Goal: Task Accomplishment & Management: Complete application form

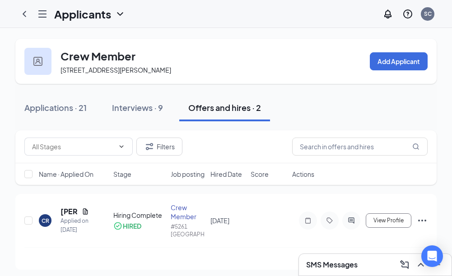
click at [220, 107] on div "Offers and hires · 2" at bounding box center [224, 107] width 73 height 11
click at [27, 225] on input "checkbox" at bounding box center [28, 221] width 8 height 8
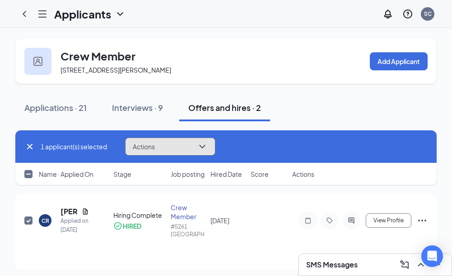
click at [205, 151] on icon "ChevronDown" at bounding box center [202, 146] width 11 height 11
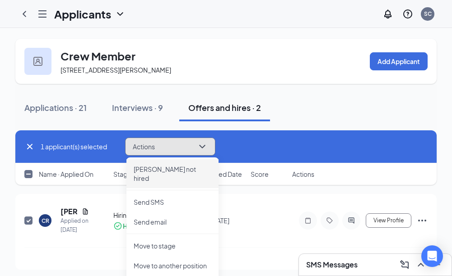
scroll to position [98, 0]
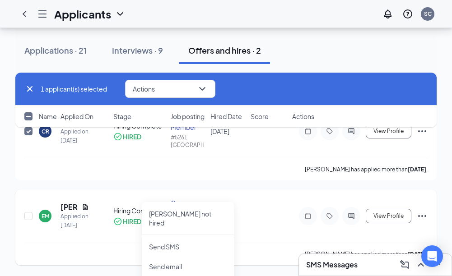
click at [103, 251] on div "Emily Moates has applied more than 7 days ago ." at bounding box center [225, 254] width 403 height 23
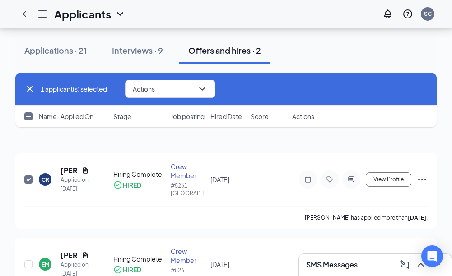
scroll to position [0, 0]
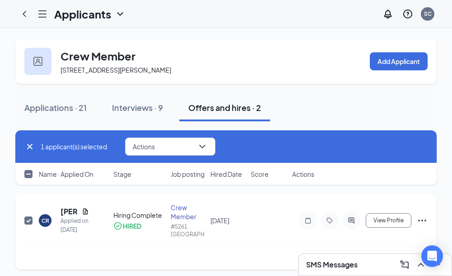
click at [32, 225] on input "checkbox" at bounding box center [28, 221] width 8 height 8
checkbox input "false"
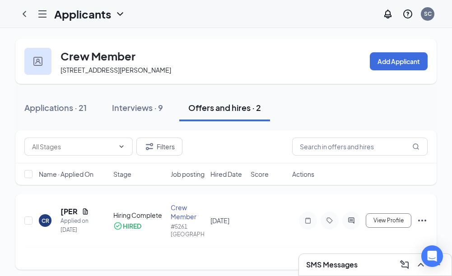
click at [174, 233] on div "#5261 [GEOGRAPHIC_DATA]" at bounding box center [188, 230] width 35 height 15
click at [110, 232] on div "CR [PERSON_NAME] Applied on [DATE] Hiring Complete HIRED Crew Member #5261 [GEO…" at bounding box center [225, 225] width 403 height 44
click at [87, 215] on icon "Document" at bounding box center [85, 211] width 7 height 7
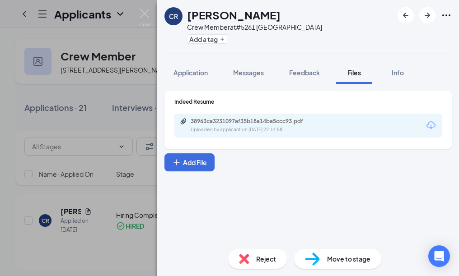
click at [354, 259] on span "Move to stage" at bounding box center [348, 259] width 43 height 10
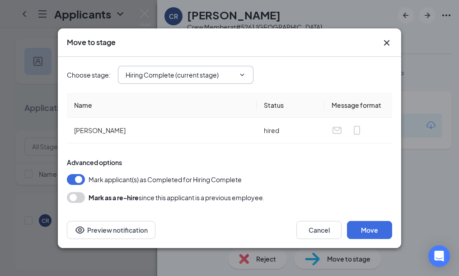
click at [242, 77] on icon "ChevronDown" at bounding box center [242, 74] width 7 height 7
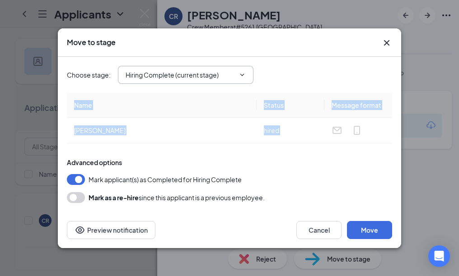
click at [242, 77] on icon "ChevronDown" at bounding box center [242, 74] width 7 height 7
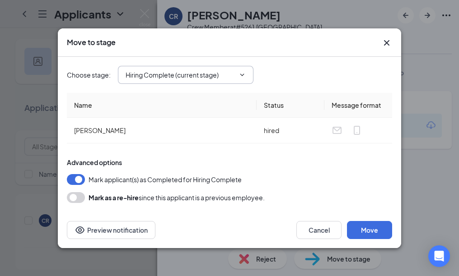
click at [242, 77] on icon "ChevronDown" at bounding box center [242, 74] width 7 height 7
click at [381, 234] on button "Move" at bounding box center [369, 230] width 45 height 18
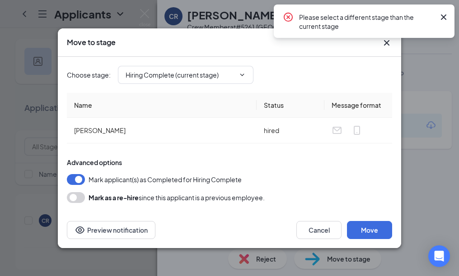
click at [452, 19] on div "Move to stage Choose stage : Hiring Complete (current stage) Name Status Messag…" at bounding box center [229, 138] width 459 height 276
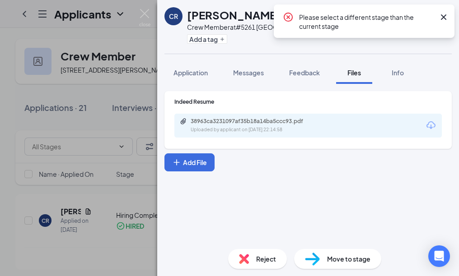
click at [445, 19] on icon "Cross" at bounding box center [443, 17] width 11 height 11
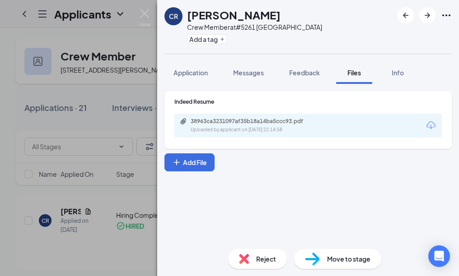
click at [445, 19] on icon "Ellipses" at bounding box center [446, 15] width 11 height 11
click at [74, 236] on div "CR [PERSON_NAME] Crew Member at #5261 [PERSON_NAME] Add a tag Application Messa…" at bounding box center [229, 138] width 459 height 276
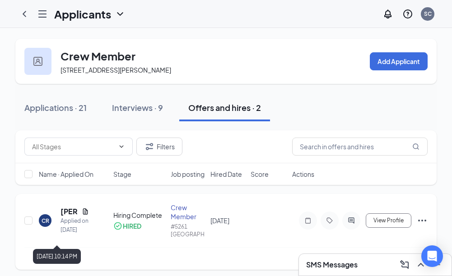
click at [114, 244] on div "CR [PERSON_NAME] Applied on [DATE] Hiring Complete HIRED Crew Member #5261 [GEO…" at bounding box center [225, 225] width 403 height 44
click at [43, 14] on icon "Hamburger" at bounding box center [42, 14] width 7 height 6
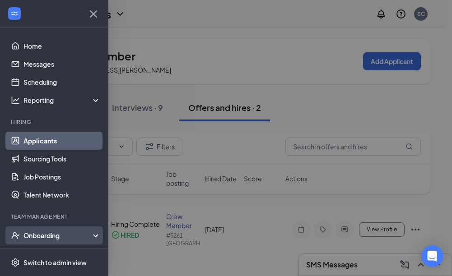
click at [50, 227] on div "Onboarding" at bounding box center [54, 236] width 108 height 18
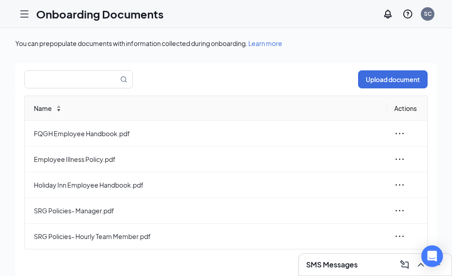
click at [58, 111] on span at bounding box center [59, 109] width 6 height 3
click at [82, 79] on input "text" at bounding box center [66, 79] width 83 height 17
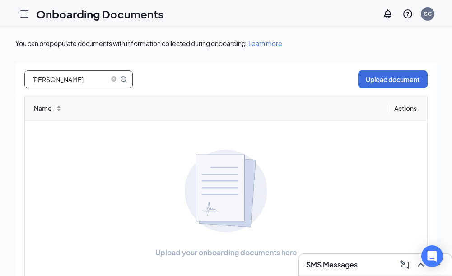
type input "celena"
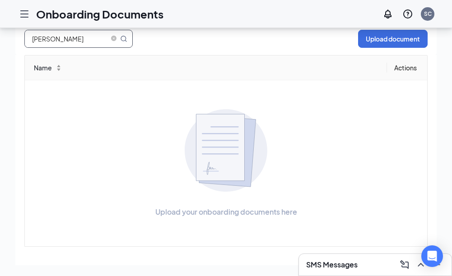
click at [397, 65] on th "Actions" at bounding box center [407, 68] width 40 height 25
click at [20, 14] on icon "Hamburger" at bounding box center [24, 14] width 11 height 11
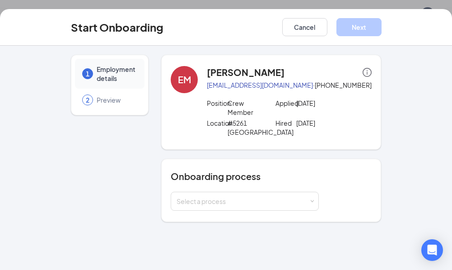
click at [223, 176] on h4 "Onboarding process" at bounding box center [271, 176] width 201 height 13
click at [84, 99] on div "2" at bounding box center [87, 99] width 11 height 11
click at [367, 72] on icon "info-circle" at bounding box center [367, 72] width 9 height 9
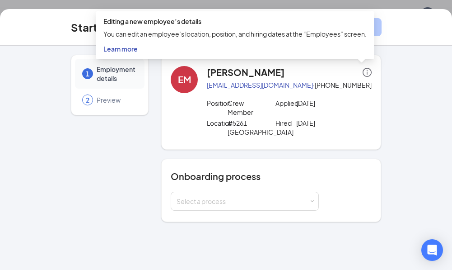
click at [191, 111] on div "EM Emily Moates zahmarismommy@gmail.com · (659) 267-6204 Position Crew Member A…" at bounding box center [271, 102] width 201 height 72
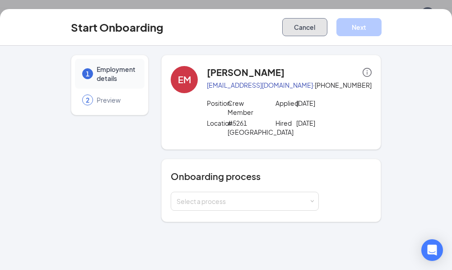
click at [294, 31] on button "Cancel" at bounding box center [304, 27] width 45 height 18
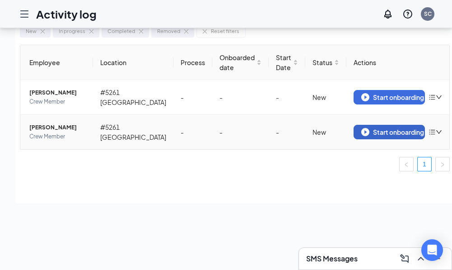
click at [372, 132] on div "Start onboarding" at bounding box center [389, 132] width 56 height 8
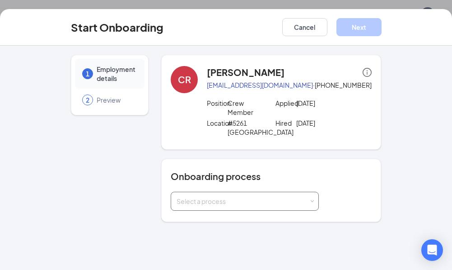
click at [290, 206] on div "Select a process" at bounding box center [245, 201] width 136 height 18
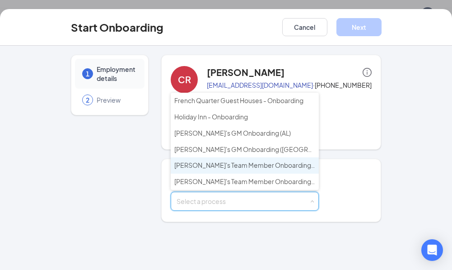
click at [281, 169] on span "Wendy's Team Member Onboarding (AL)" at bounding box center [277, 165] width 207 height 8
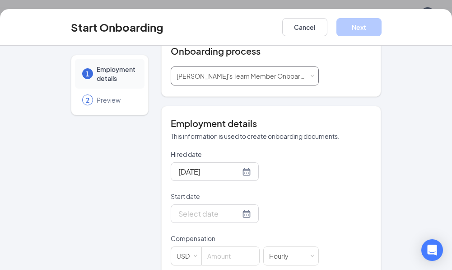
scroll to position [125, 0]
click at [234, 213] on div at bounding box center [214, 213] width 73 height 11
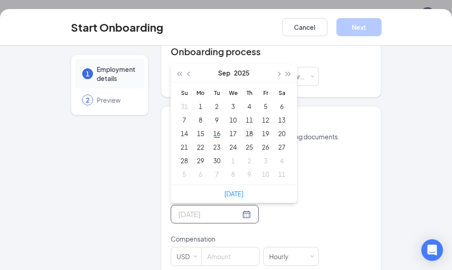
type input "Sep 18, 2025"
click at [248, 137] on div "18" at bounding box center [249, 133] width 11 height 11
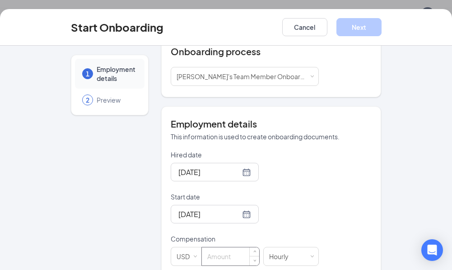
click at [225, 257] on input at bounding box center [230, 256] width 57 height 18
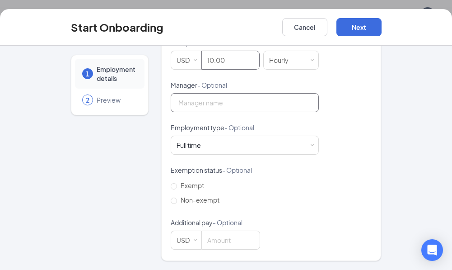
click at [187, 103] on input "Manager - Optional" at bounding box center [245, 102] width 148 height 19
type input "10"
type input "Malisa Kine"
click at [311, 143] on span at bounding box center [312, 145] width 4 height 4
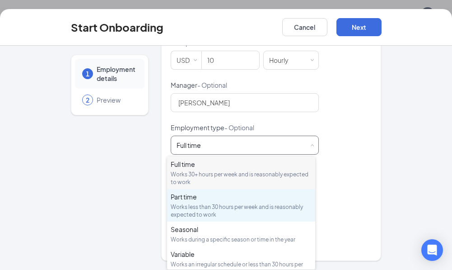
click at [276, 195] on div "Part time" at bounding box center [241, 196] width 141 height 9
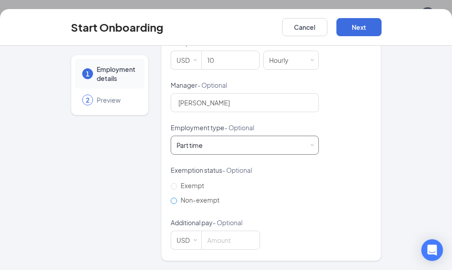
scroll to position [54, 0]
click at [364, 29] on button "Next" at bounding box center [359, 27] width 45 height 18
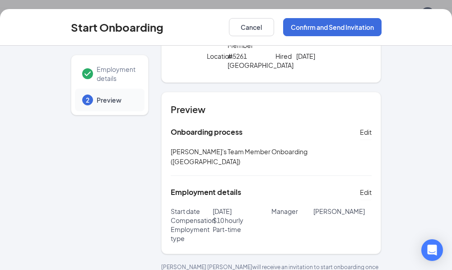
scroll to position [0, 0]
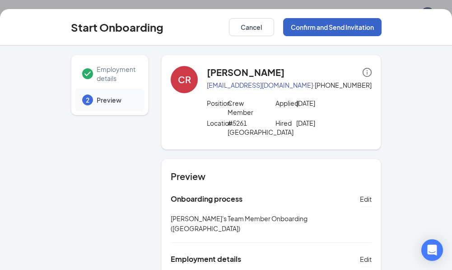
click at [305, 27] on button "Confirm and Send Invitation" at bounding box center [332, 27] width 98 height 18
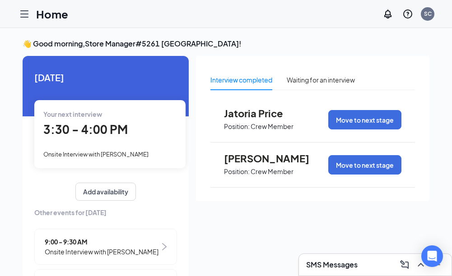
click at [28, 19] on icon "Hamburger" at bounding box center [24, 14] width 11 height 11
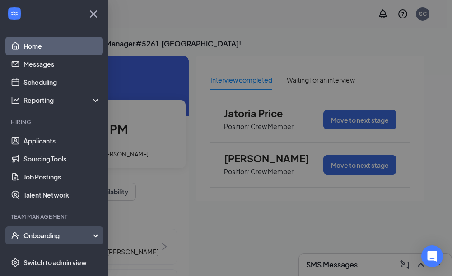
click at [64, 231] on div "Onboarding" at bounding box center [58, 235] width 70 height 9
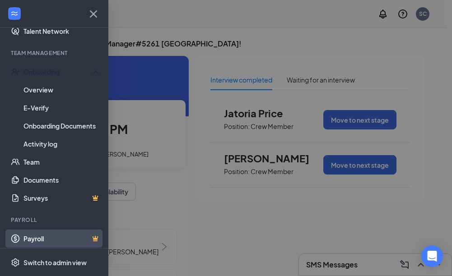
scroll to position [167, 0]
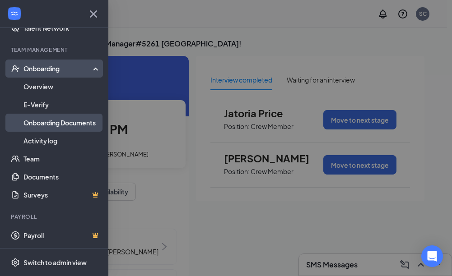
click at [49, 127] on link "Onboarding Documents" at bounding box center [61, 123] width 77 height 18
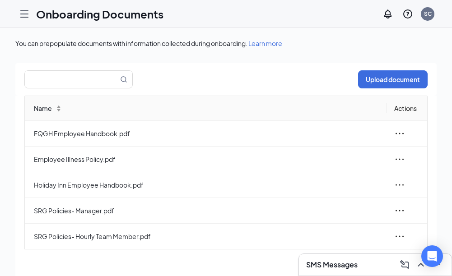
click at [59, 89] on div "Upload document" at bounding box center [225, 79] width 421 height 33
click at [58, 84] on input "text" at bounding box center [66, 79] width 83 height 17
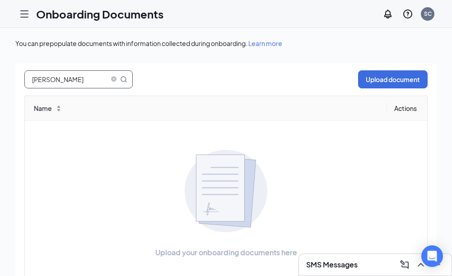
type input "[PERSON_NAME]"
click at [89, 90] on div "[PERSON_NAME] Upload document" at bounding box center [225, 79] width 421 height 33
click at [25, 14] on icon "Hamburger" at bounding box center [24, 14] width 7 height 6
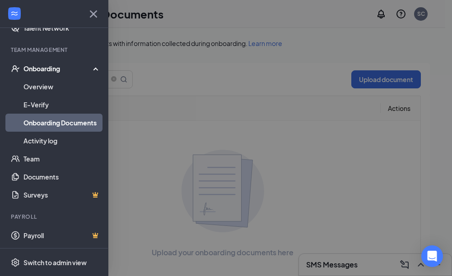
click at [52, 124] on link "Onboarding Documents" at bounding box center [61, 123] width 77 height 18
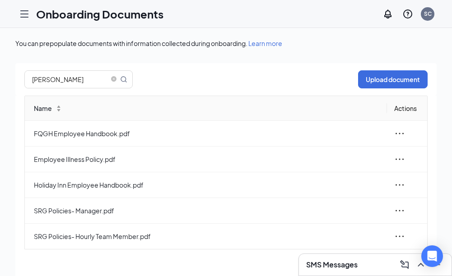
click at [24, 17] on icon "Hamburger" at bounding box center [24, 14] width 7 height 6
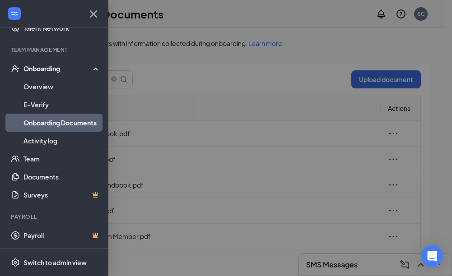
click at [40, 75] on div "Onboarding" at bounding box center [54, 69] width 108 height 18
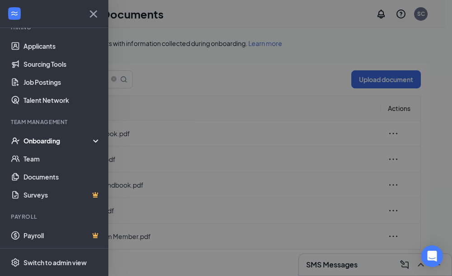
scroll to position [95, 0]
click at [27, 145] on div "Onboarding" at bounding box center [58, 140] width 70 height 9
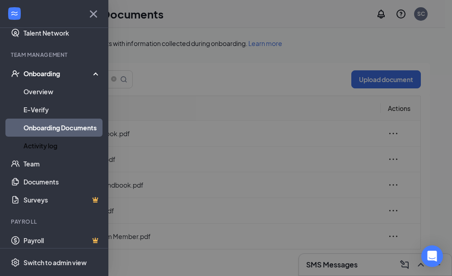
scroll to position [167, 0]
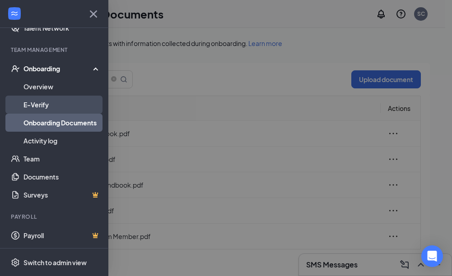
click at [34, 101] on link "E-Verify" at bounding box center [61, 105] width 77 height 18
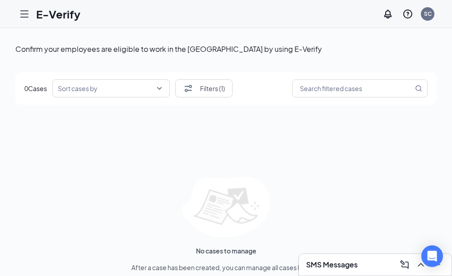
click at [21, 17] on icon "Hamburger" at bounding box center [24, 14] width 7 height 6
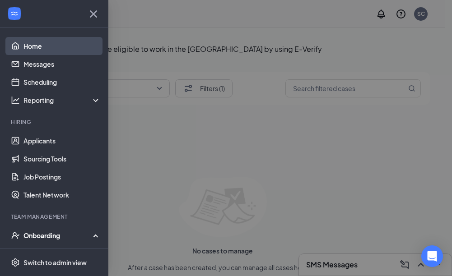
click at [31, 49] on link "Home" at bounding box center [61, 46] width 77 height 18
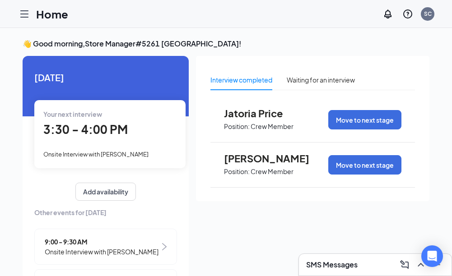
click at [23, 14] on icon "Hamburger" at bounding box center [24, 14] width 7 height 6
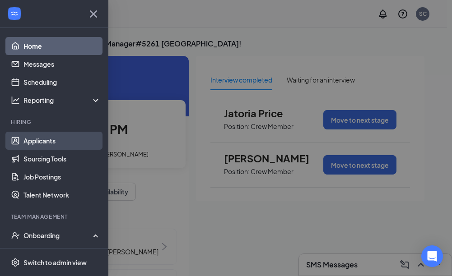
click at [35, 139] on link "Applicants" at bounding box center [61, 141] width 77 height 18
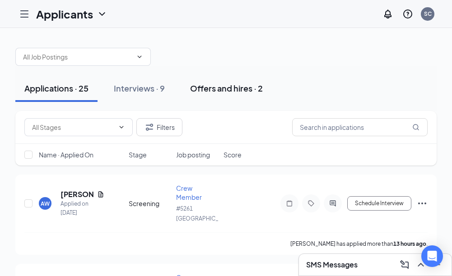
click at [209, 88] on div "Offers and hires · 2" at bounding box center [226, 88] width 73 height 11
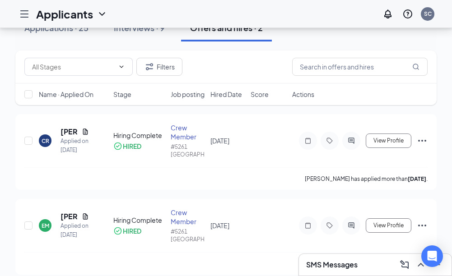
scroll to position [79, 0]
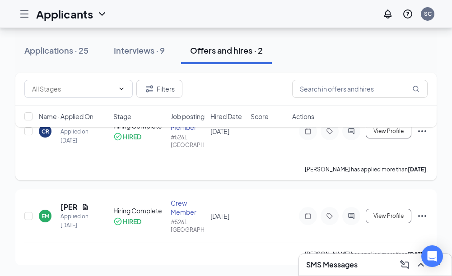
click at [131, 159] on div "[PERSON_NAME] has applied more than [DATE] ." at bounding box center [225, 169] width 403 height 23
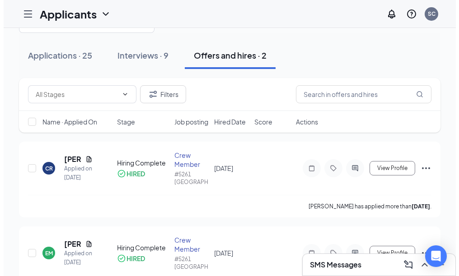
scroll to position [0, 0]
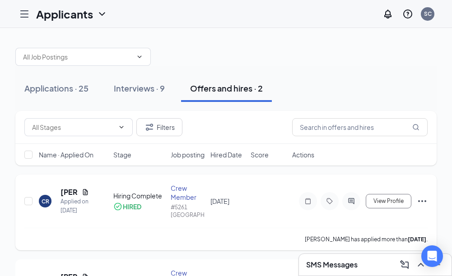
click at [123, 201] on div "Hiring Complete" at bounding box center [139, 196] width 52 height 9
click at [169, 202] on div "CR [PERSON_NAME] Applied on [DATE] Hiring Complete HIRED Crew Member #5261 [GEO…" at bounding box center [225, 206] width 403 height 44
click at [40, 208] on div "CR" at bounding box center [45, 201] width 13 height 13
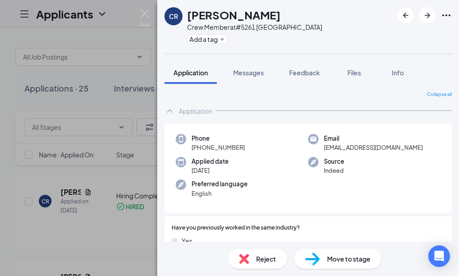
scroll to position [138, 0]
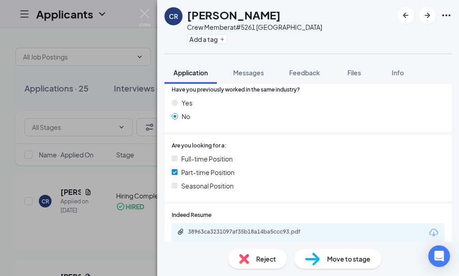
click at [330, 260] on span "Move to stage" at bounding box center [348, 259] width 43 height 10
type input "Hiring Complete (current stage)"
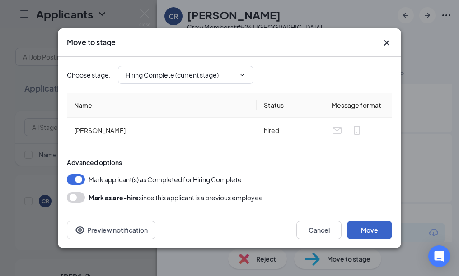
click at [371, 230] on button "Move" at bounding box center [369, 230] width 45 height 18
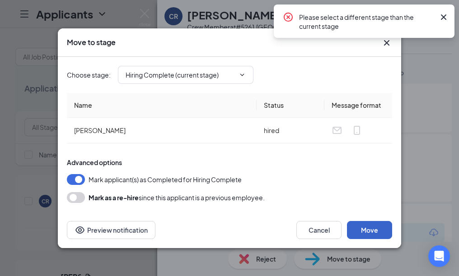
click at [371, 230] on button "Move" at bounding box center [369, 230] width 45 height 18
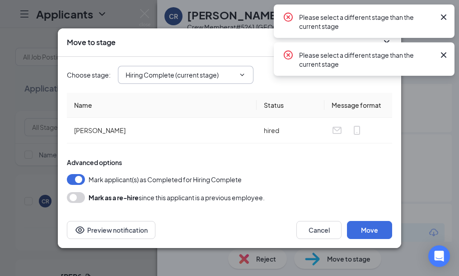
click at [243, 74] on icon "ChevronDown" at bounding box center [242, 74] width 7 height 7
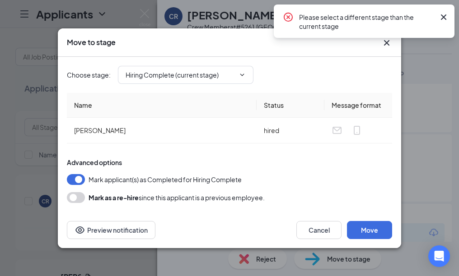
click at [439, 14] on icon "Cross" at bounding box center [443, 17] width 11 height 11
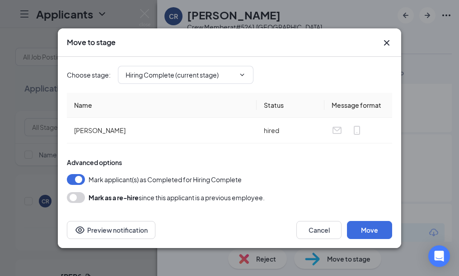
click at [385, 43] on icon "Cross" at bounding box center [386, 42] width 11 height 11
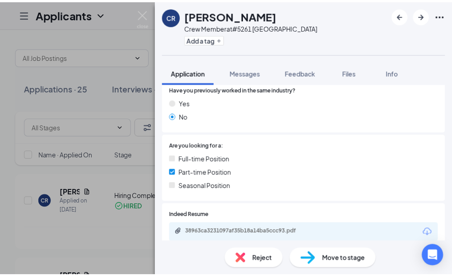
scroll to position [209, 0]
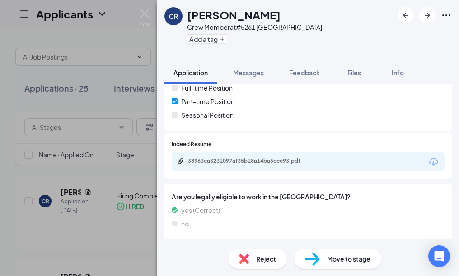
click at [143, 214] on div "CR [PERSON_NAME] Crew Member at #5261 [PERSON_NAME] Add a tag Application Messa…" at bounding box center [229, 138] width 459 height 276
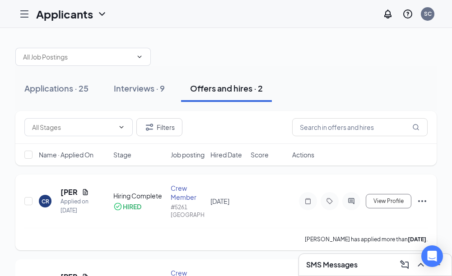
click at [229, 206] on span "[DATE]" at bounding box center [220, 201] width 19 height 8
click at [187, 202] on div "Crew Member" at bounding box center [188, 193] width 35 height 18
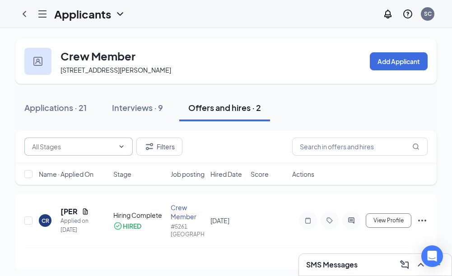
click at [123, 149] on icon "ChevronDown" at bounding box center [121, 146] width 7 height 7
click at [122, 146] on icon "ChevronDown" at bounding box center [121, 146] width 7 height 7
click at [73, 234] on div "Applied on [DATE]" at bounding box center [75, 226] width 28 height 18
click at [176, 221] on div "Crew Member" at bounding box center [188, 212] width 35 height 18
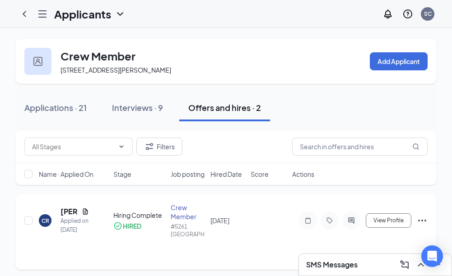
drag, startPoint x: 176, startPoint y: 229, endPoint x: 223, endPoint y: 230, distance: 46.5
click at [223, 226] on div "[DATE]" at bounding box center [228, 221] width 35 height 10
click at [421, 226] on icon "Ellipses" at bounding box center [422, 220] width 11 height 11
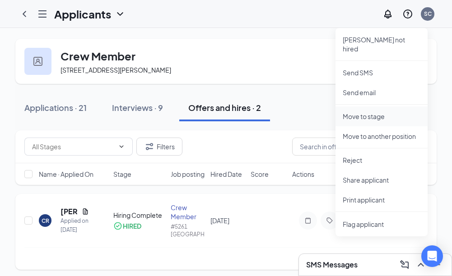
click at [356, 112] on p "Move to stage" at bounding box center [382, 116] width 78 height 9
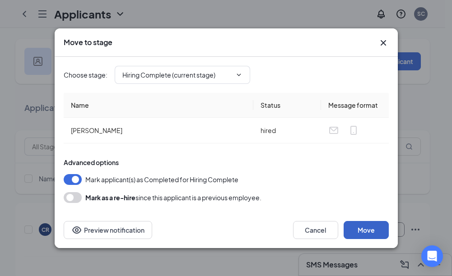
click at [359, 234] on button "Move" at bounding box center [366, 230] width 45 height 18
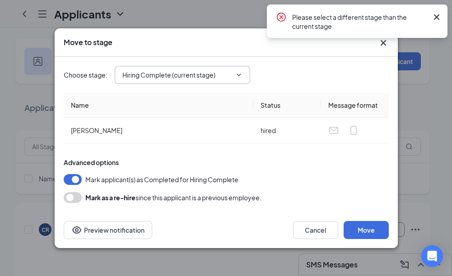
click at [243, 74] on icon "ChevronDown" at bounding box center [238, 74] width 7 height 7
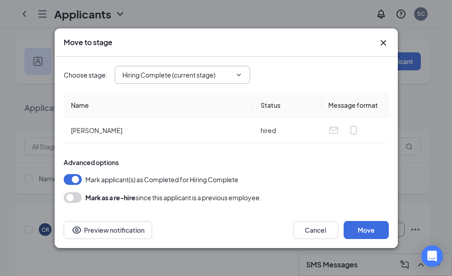
click at [156, 108] on th "Name" at bounding box center [159, 105] width 190 height 25
click at [135, 236] on button "Preview notification" at bounding box center [108, 230] width 89 height 18
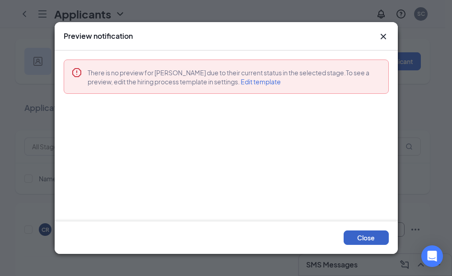
click at [376, 242] on button "Close" at bounding box center [366, 238] width 45 height 14
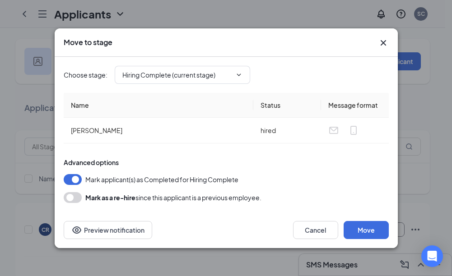
click at [383, 42] on icon "Cross" at bounding box center [382, 42] width 5 height 5
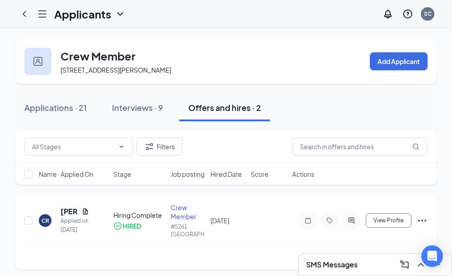
click at [126, 231] on div "HIRED" at bounding box center [132, 226] width 19 height 9
click at [140, 220] on div "Hiring Complete" at bounding box center [139, 215] width 52 height 9
click at [381, 224] on span "View Profile" at bounding box center [389, 221] width 30 height 6
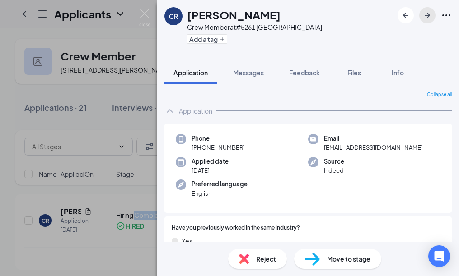
click at [426, 16] on icon "ArrowRight" at bounding box center [427, 15] width 5 height 5
click at [95, 186] on div "CR [PERSON_NAME] Crew Member at #5261 [PERSON_NAME] Add a tag Application Messa…" at bounding box center [229, 138] width 459 height 276
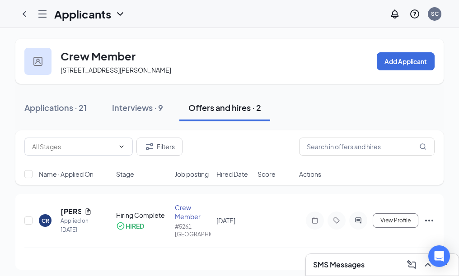
click at [97, 194] on div "Filters Name · Applied On Stage Job posting Hired Date Score Actions" at bounding box center [229, 163] width 428 height 64
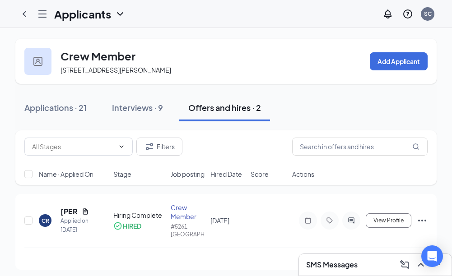
click at [202, 112] on div "Offers and hires · 2" at bounding box center [224, 107] width 73 height 11
click at [66, 217] on h5 "[PERSON_NAME]" at bounding box center [70, 212] width 18 height 10
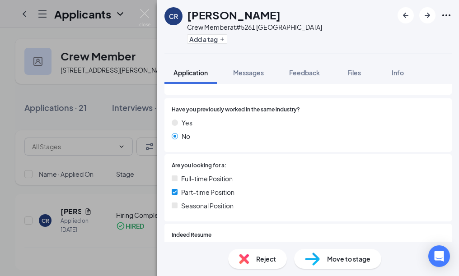
scroll to position [209, 0]
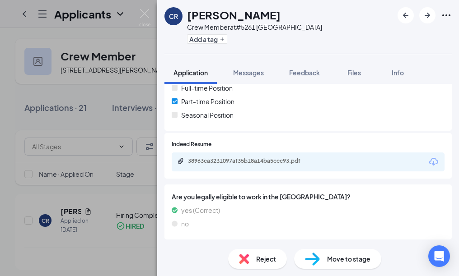
click at [305, 255] on img at bounding box center [312, 259] width 15 height 13
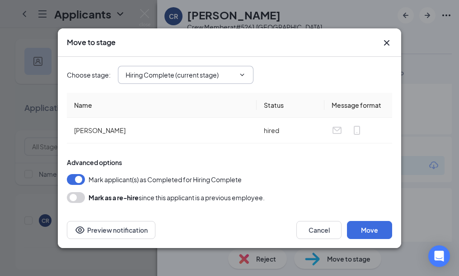
click at [240, 76] on icon "ChevronDown" at bounding box center [242, 74] width 7 height 7
click at [158, 76] on input "Hiring Complete (current stage)" at bounding box center [180, 75] width 109 height 10
click at [170, 76] on input "Hiring Complete (current stage)" at bounding box center [180, 75] width 109 height 10
click at [194, 75] on input "Hiring Complete (current stage)" at bounding box center [180, 75] width 109 height 10
click at [164, 140] on div "Onsite Interview" at bounding box center [194, 133] width 136 height 21
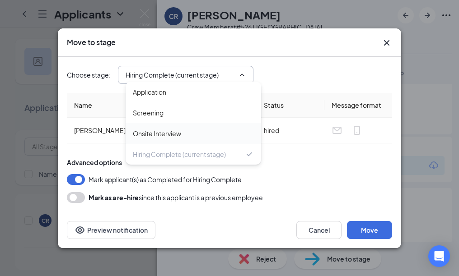
type input "Onsite Interview"
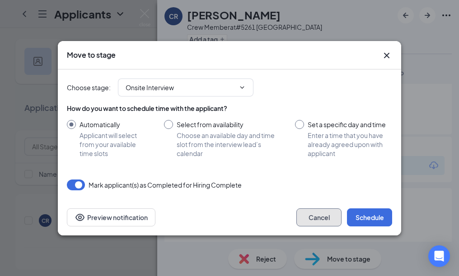
click at [326, 218] on button "Cancel" at bounding box center [318, 218] width 45 height 18
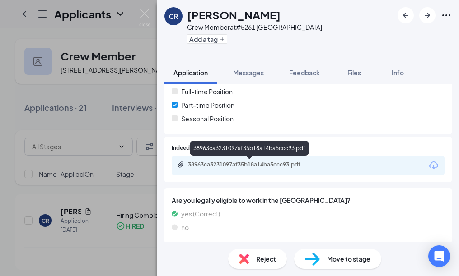
scroll to position [209, 0]
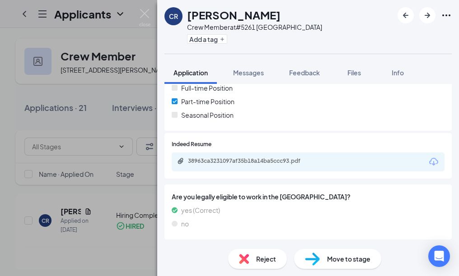
click at [335, 260] on span "Move to stage" at bounding box center [348, 259] width 43 height 10
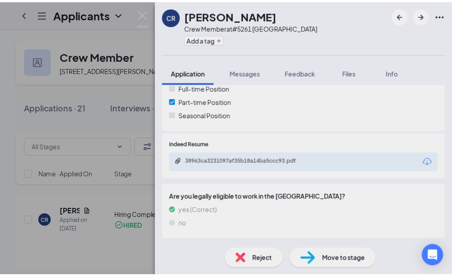
scroll to position [206, 0]
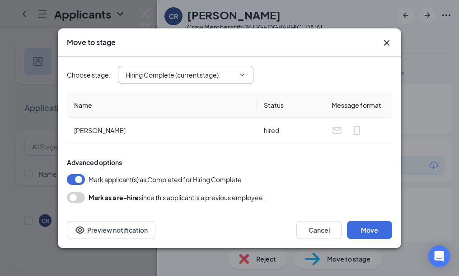
click at [223, 75] on input "Hiring Complete (current stage)" at bounding box center [180, 75] width 109 height 10
click at [177, 94] on div "Application" at bounding box center [193, 92] width 121 height 10
type input "Application"
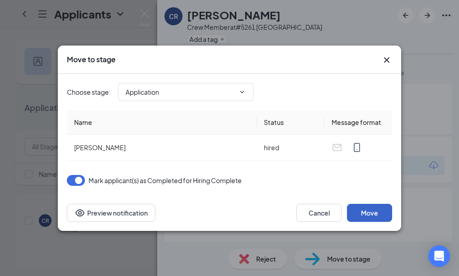
click at [362, 216] on button "Move" at bounding box center [369, 213] width 45 height 18
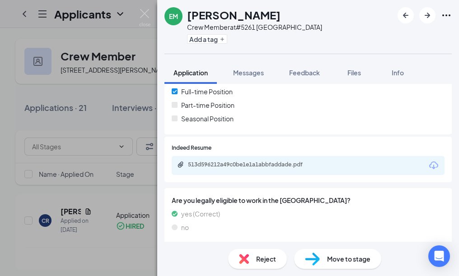
click at [75, 247] on div "EM [PERSON_NAME] Crew Member at #5261 [PERSON_NAME] Add a tag Application Messa…" at bounding box center [229, 138] width 459 height 276
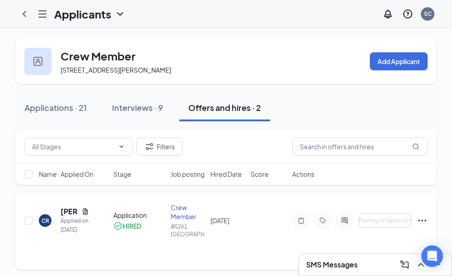
click at [131, 231] on div "HIRED" at bounding box center [132, 226] width 19 height 9
click at [80, 231] on div "Applied on [DATE]" at bounding box center [75, 226] width 28 height 18
click at [201, 221] on div "Crew Member" at bounding box center [188, 212] width 35 height 18
click at [187, 221] on div "Crew Member" at bounding box center [188, 212] width 35 height 18
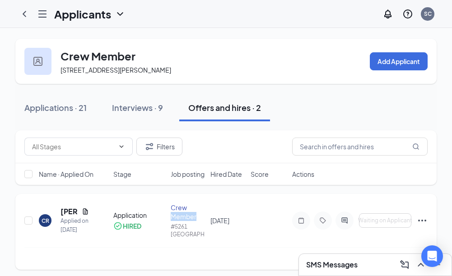
click at [187, 221] on div "Crew Member" at bounding box center [188, 212] width 35 height 18
drag, startPoint x: 187, startPoint y: 225, endPoint x: 224, endPoint y: 109, distance: 121.3
click at [224, 109] on div "Offers and hires · 2" at bounding box center [224, 107] width 73 height 11
click at [179, 221] on div "Crew Member" at bounding box center [188, 212] width 35 height 18
drag, startPoint x: 179, startPoint y: 221, endPoint x: 169, endPoint y: 223, distance: 10.0
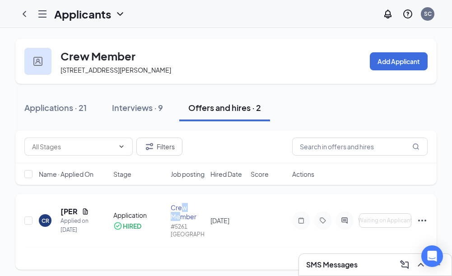
click at [179, 221] on div "Crew Member" at bounding box center [188, 212] width 35 height 18
click at [138, 230] on div "Application HIRED" at bounding box center [139, 221] width 52 height 20
click at [62, 229] on div "Applied on [DATE]" at bounding box center [75, 226] width 28 height 18
click at [66, 227] on div "Applied on [DATE]" at bounding box center [75, 226] width 28 height 18
click at [72, 227] on div "Applied on [DATE]" at bounding box center [75, 226] width 28 height 18
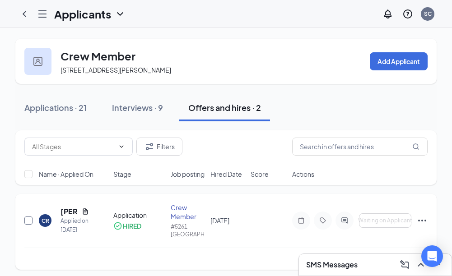
click at [25, 225] on input "checkbox" at bounding box center [28, 221] width 8 height 8
checkbox input "true"
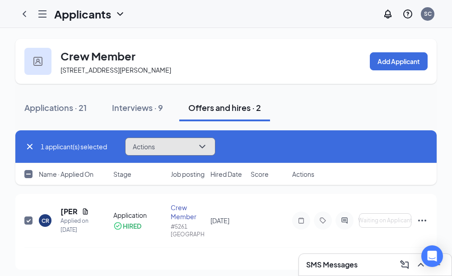
click at [199, 150] on icon "ChevronDown" at bounding box center [202, 146] width 11 height 11
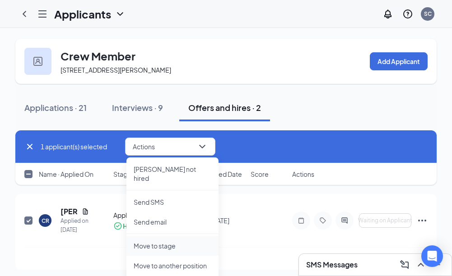
click at [174, 242] on p "Move to stage" at bounding box center [173, 246] width 78 height 9
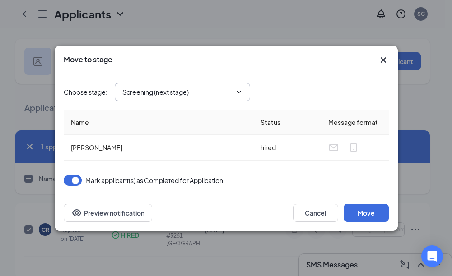
click at [236, 89] on icon "ChevronDown" at bounding box center [238, 92] width 7 height 7
click at [236, 92] on icon "ChevronDown" at bounding box center [238, 92] width 7 height 7
click at [363, 216] on button "Move" at bounding box center [366, 213] width 45 height 18
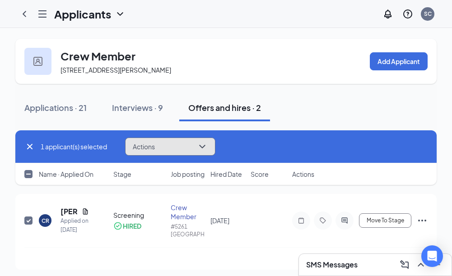
click at [207, 144] on icon "ChevronDown" at bounding box center [202, 146] width 11 height 11
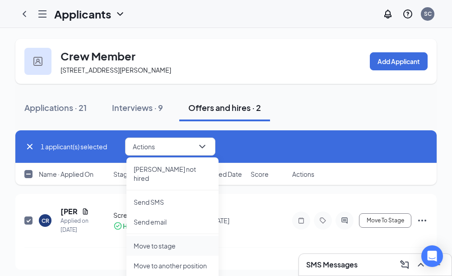
click at [173, 242] on p "Move to stage" at bounding box center [173, 246] width 78 height 9
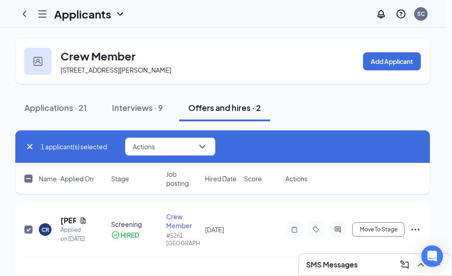
type input "Onsite Interview (next stage)"
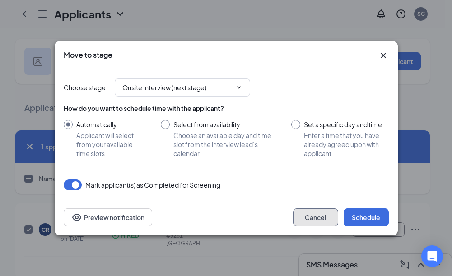
click at [322, 215] on button "Cancel" at bounding box center [315, 218] width 45 height 18
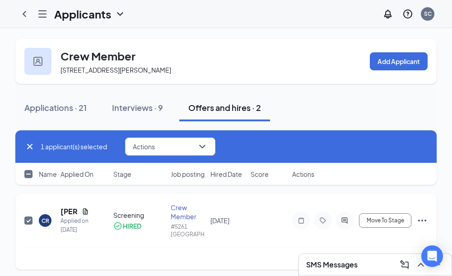
click at [57, 233] on div "CR [PERSON_NAME] Applied on [DATE]" at bounding box center [73, 221] width 69 height 28
click at [385, 224] on span "Move To Stage" at bounding box center [385, 221] width 37 height 6
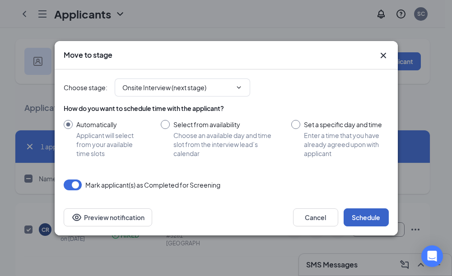
click at [376, 211] on button "Schedule" at bounding box center [366, 218] width 45 height 18
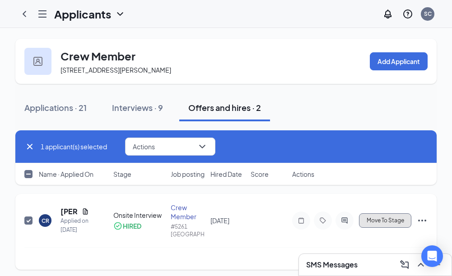
click at [384, 224] on span "Move To Stage" at bounding box center [385, 221] width 37 height 6
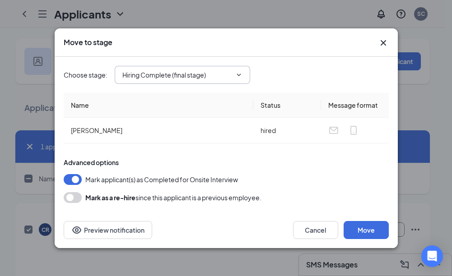
click at [241, 78] on icon "ChevronDown" at bounding box center [238, 74] width 7 height 7
click at [240, 78] on icon "ChevronDown" at bounding box center [238, 74] width 7 height 7
click at [360, 230] on button "Move" at bounding box center [366, 230] width 45 height 18
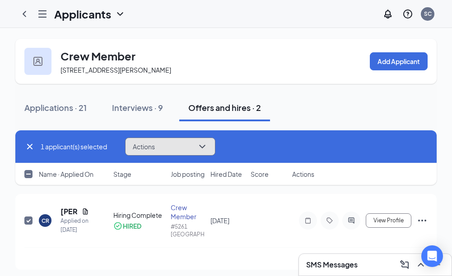
click at [200, 145] on icon "ChevronDown" at bounding box center [202, 146] width 11 height 11
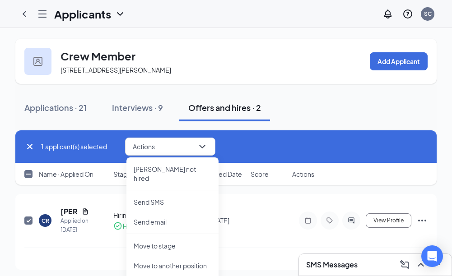
click at [273, 177] on div "Score" at bounding box center [269, 174] width 36 height 9
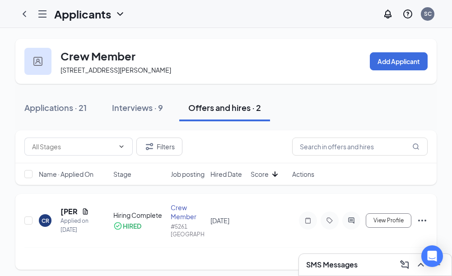
click at [71, 217] on h5 "[PERSON_NAME]" at bounding box center [70, 212] width 18 height 10
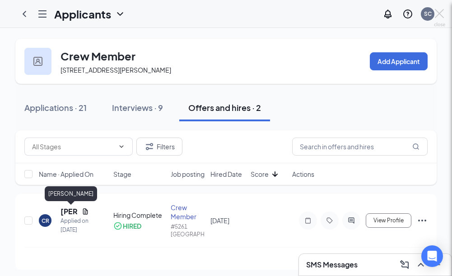
click at [131, 228] on div "CR [PERSON_NAME] Crew Member at #5261 [PERSON_NAME] Add a tag Onsite Interview …" at bounding box center [226, 138] width 452 height 276
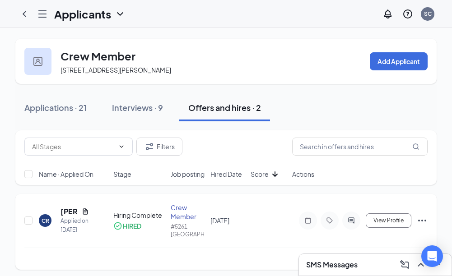
click at [169, 230] on div "CR [PERSON_NAME] Applied on [DATE] Hiring Complete HIRED Crew Member #5261 [GEO…" at bounding box center [225, 225] width 403 height 44
click at [140, 231] on div "HIRED" at bounding box center [132, 226] width 19 height 9
click at [85, 217] on div "[PERSON_NAME]" at bounding box center [75, 212] width 28 height 10
click at [84, 215] on icon "Document" at bounding box center [85, 211] width 7 height 7
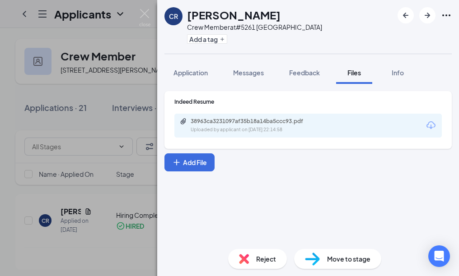
click at [42, 229] on div "CR [PERSON_NAME] Crew Member at #5261 [PERSON_NAME] Add a tag Application Messa…" at bounding box center [229, 138] width 459 height 276
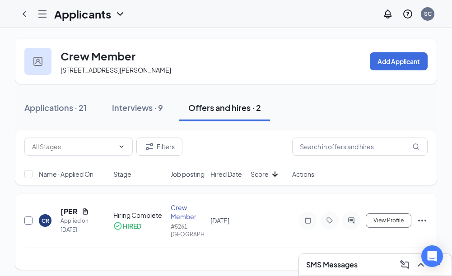
click at [28, 225] on input "checkbox" at bounding box center [28, 221] width 8 height 8
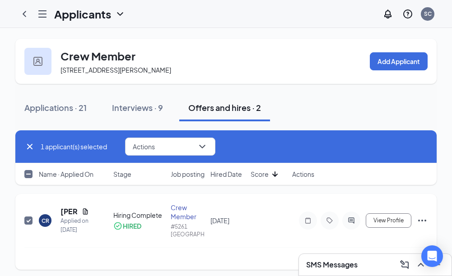
click at [215, 225] on span "[DATE]" at bounding box center [220, 221] width 19 height 8
click at [379, 224] on span "View Profile" at bounding box center [389, 221] width 30 height 6
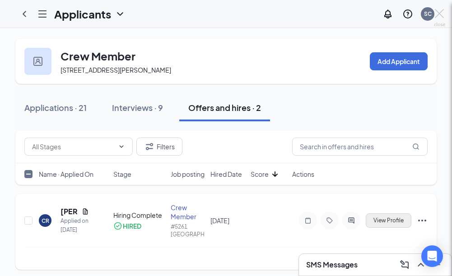
checkbox input "false"
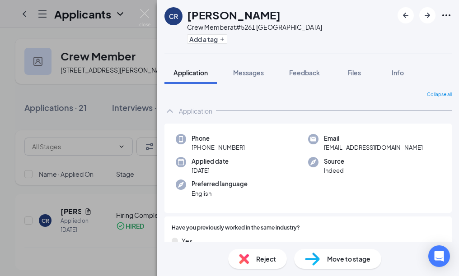
drag, startPoint x: 328, startPoint y: 248, endPoint x: 336, endPoint y: 257, distance: 12.5
click at [328, 249] on div "Reject Move to stage" at bounding box center [308, 259] width 302 height 34
click at [336, 257] on span "Move to stage" at bounding box center [348, 259] width 43 height 10
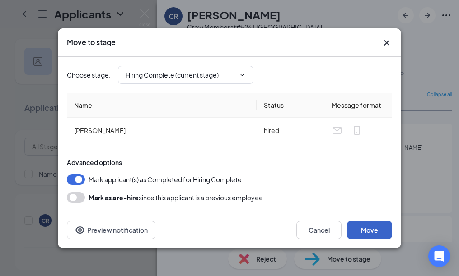
click at [371, 233] on button "Move" at bounding box center [369, 230] width 45 height 18
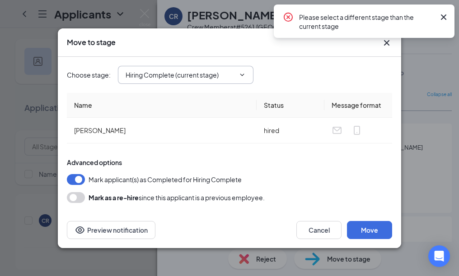
click at [244, 75] on icon "ChevronDown" at bounding box center [242, 74] width 7 height 7
click at [243, 75] on icon "ChevronDown" at bounding box center [242, 75] width 4 height 2
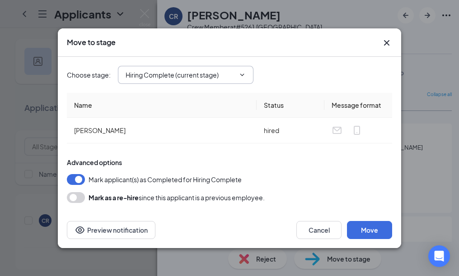
click at [162, 78] on input "Hiring Complete (current stage)" at bounding box center [180, 75] width 109 height 10
click at [386, 45] on icon "Cross" at bounding box center [386, 42] width 11 height 11
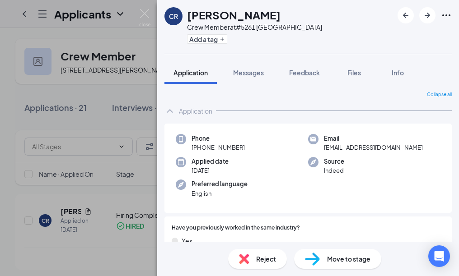
click at [99, 112] on div "CR [PERSON_NAME] Crew Member at #5261 [PERSON_NAME] Add a tag Application Messa…" at bounding box center [229, 138] width 459 height 276
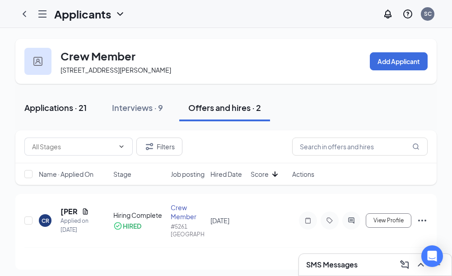
click at [83, 107] on div "Applications · 21" at bounding box center [55, 107] width 62 height 11
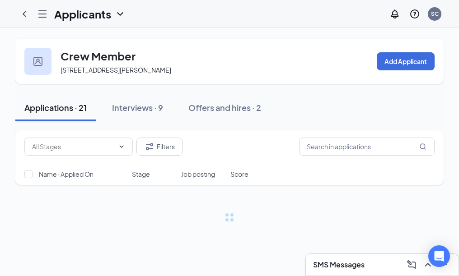
click at [42, 17] on icon "Hamburger" at bounding box center [42, 14] width 7 height 6
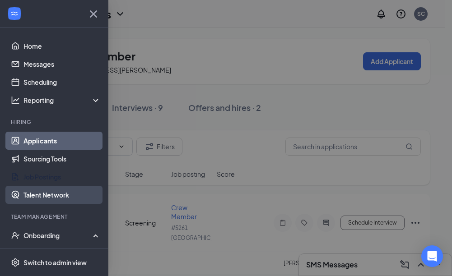
scroll to position [167, 0]
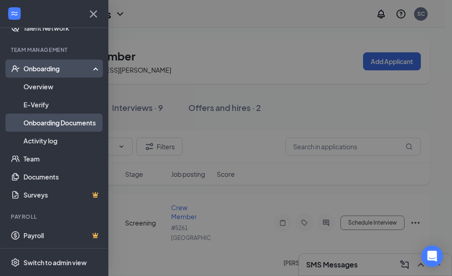
click at [56, 126] on link "Onboarding Documents" at bounding box center [61, 123] width 77 height 18
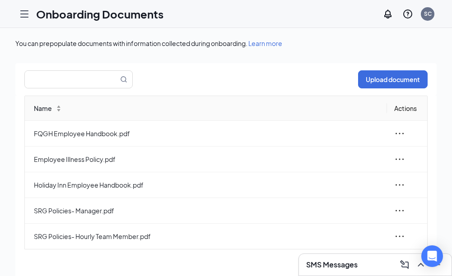
click at [29, 15] on icon "Hamburger" at bounding box center [24, 14] width 11 height 11
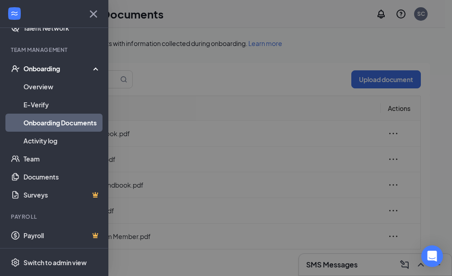
click at [47, 68] on div "Onboarding" at bounding box center [58, 68] width 70 height 9
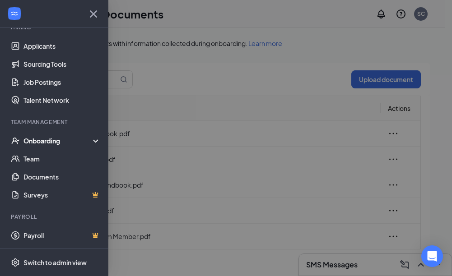
scroll to position [95, 0]
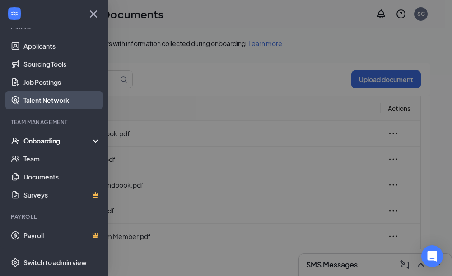
click at [51, 106] on link "Talent Network" at bounding box center [61, 100] width 77 height 18
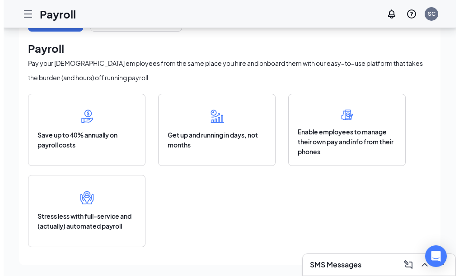
scroll to position [4, 0]
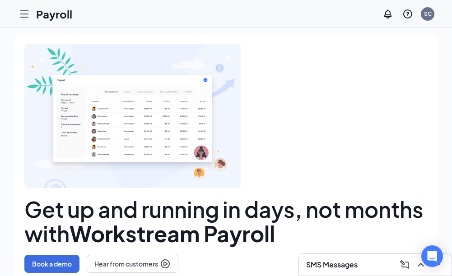
click at [25, 16] on icon "Hamburger" at bounding box center [24, 14] width 11 height 11
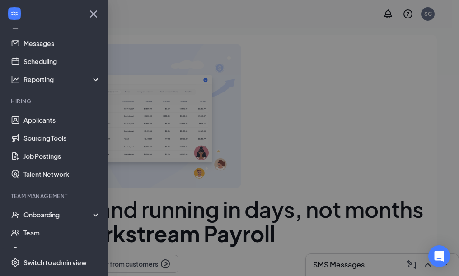
scroll to position [0, 0]
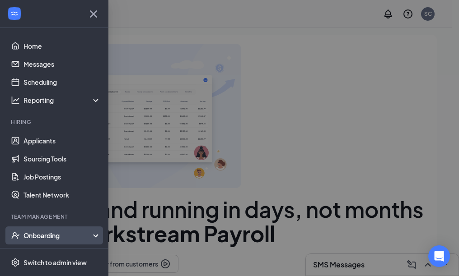
click at [17, 235] on icon "UserCheck" at bounding box center [15, 235] width 9 height 9
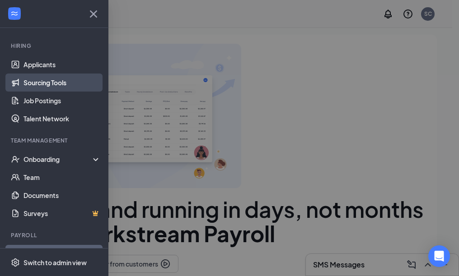
scroll to position [95, 0]
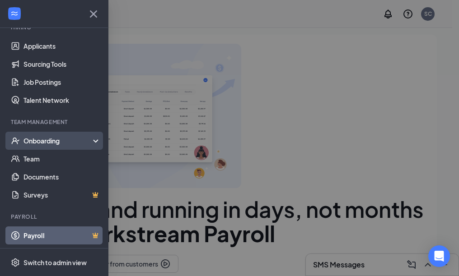
click at [14, 139] on icon "UserCheck" at bounding box center [16, 141] width 8 height 7
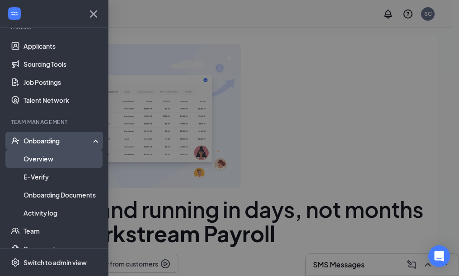
click at [31, 154] on link "Overview" at bounding box center [61, 159] width 77 height 18
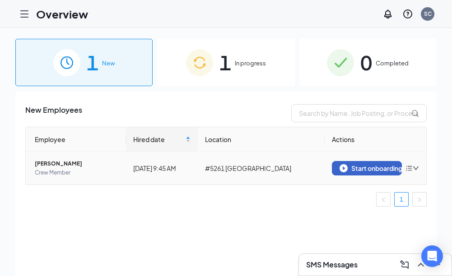
click at [354, 169] on div "Start onboarding" at bounding box center [367, 168] width 55 height 8
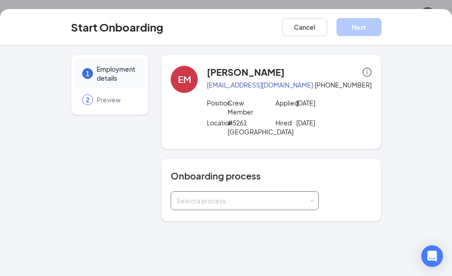
click at [309, 204] on div "Select a process" at bounding box center [243, 201] width 132 height 9
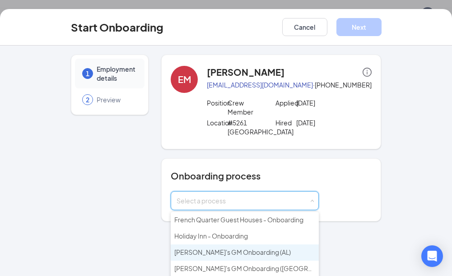
click at [272, 251] on li "[PERSON_NAME]'s GM Onboarding (AL)" at bounding box center [245, 253] width 148 height 16
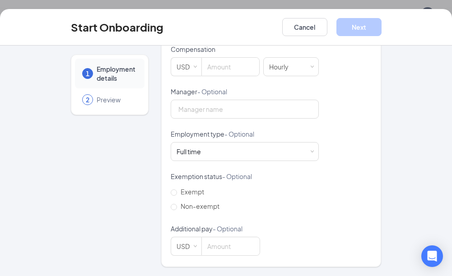
scroll to position [112, 0]
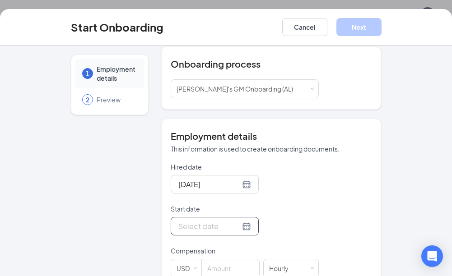
click at [239, 227] on div at bounding box center [214, 226] width 73 height 11
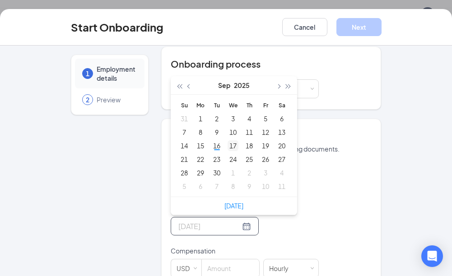
type input "Sep 17, 2025"
click at [228, 146] on div "17" at bounding box center [233, 145] width 11 height 11
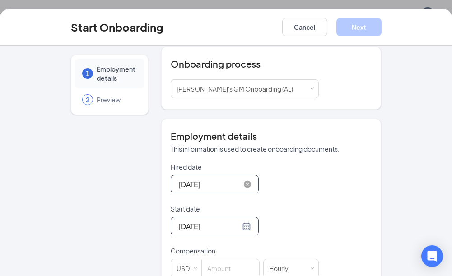
scroll to position [314, 0]
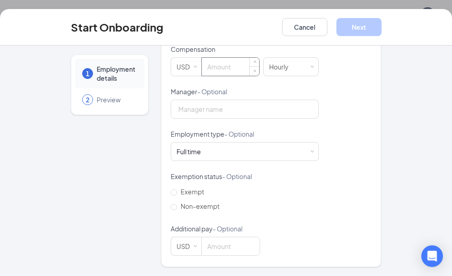
click at [211, 70] on input at bounding box center [230, 67] width 57 height 18
type input "10"
type input "Malisa Kine"
click at [354, 28] on button "Next" at bounding box center [359, 27] width 45 height 18
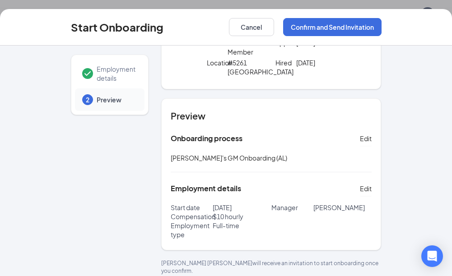
scroll to position [41, 0]
click at [337, 30] on button "Confirm and Send Invitation" at bounding box center [332, 27] width 98 height 18
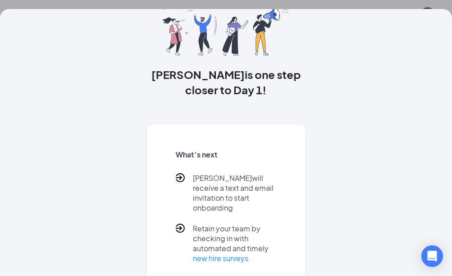
scroll to position [87, 0]
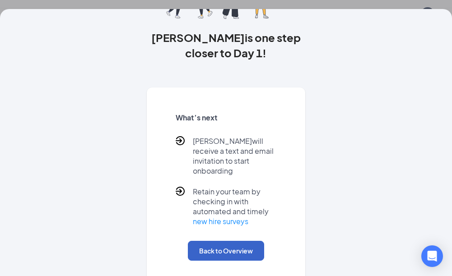
click at [222, 244] on button "Back to Overview" at bounding box center [226, 251] width 76 height 20
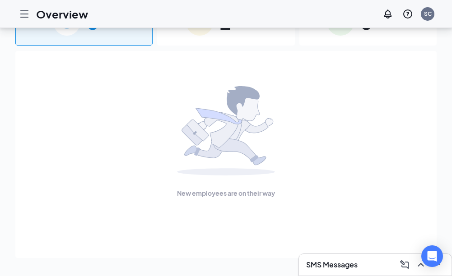
scroll to position [0, 0]
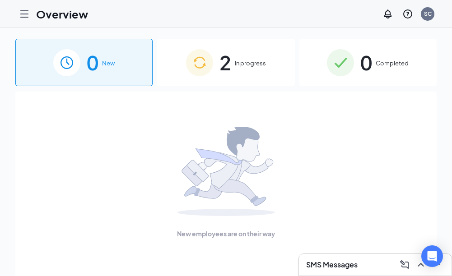
click at [233, 60] on div "2 In progress" at bounding box center [225, 62] width 137 height 47
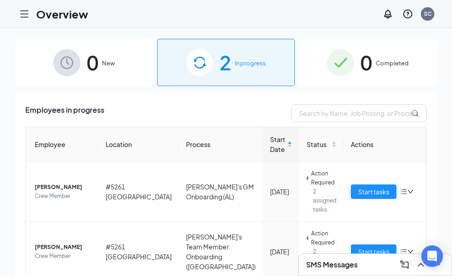
scroll to position [37, 0]
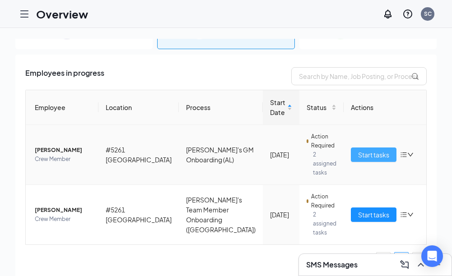
click at [358, 155] on span "Start tasks" at bounding box center [373, 155] width 31 height 10
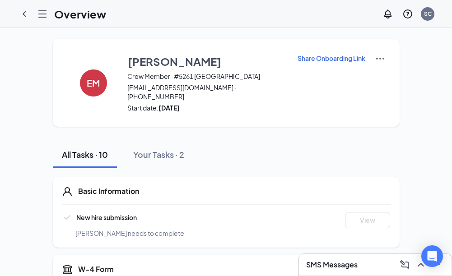
click at [113, 214] on span "New hire submission" at bounding box center [106, 218] width 61 height 8
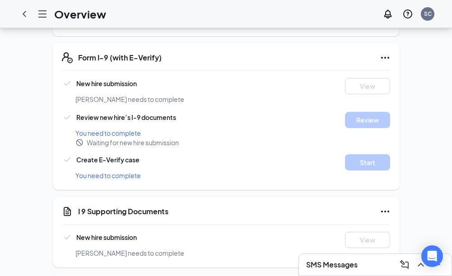
scroll to position [306, 0]
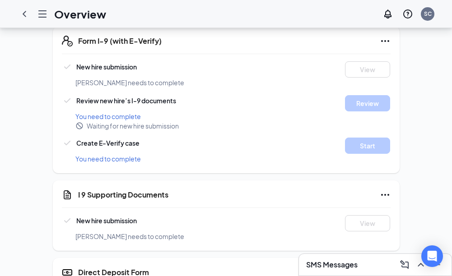
click at [387, 190] on icon "Ellipses" at bounding box center [385, 195] width 11 height 11
click at [239, 217] on div "New hire submission" at bounding box center [199, 220] width 274 height 11
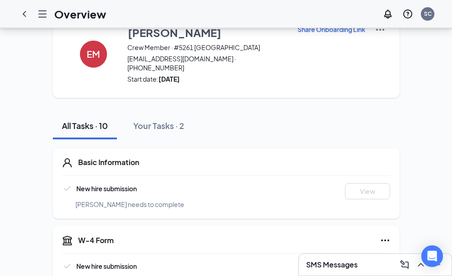
scroll to position [0, 0]
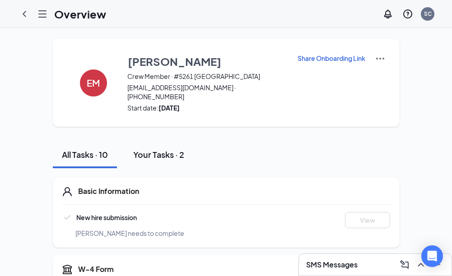
click at [156, 149] on div "Your Tasks · 2" at bounding box center [158, 154] width 51 height 11
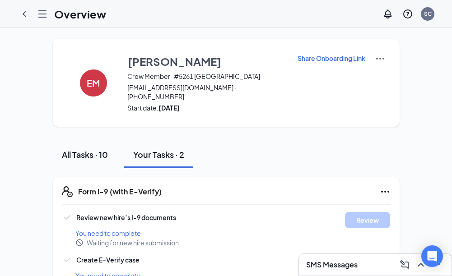
click at [102, 149] on div "All Tasks · 10" at bounding box center [85, 154] width 46 height 11
